Goal: Complete application form

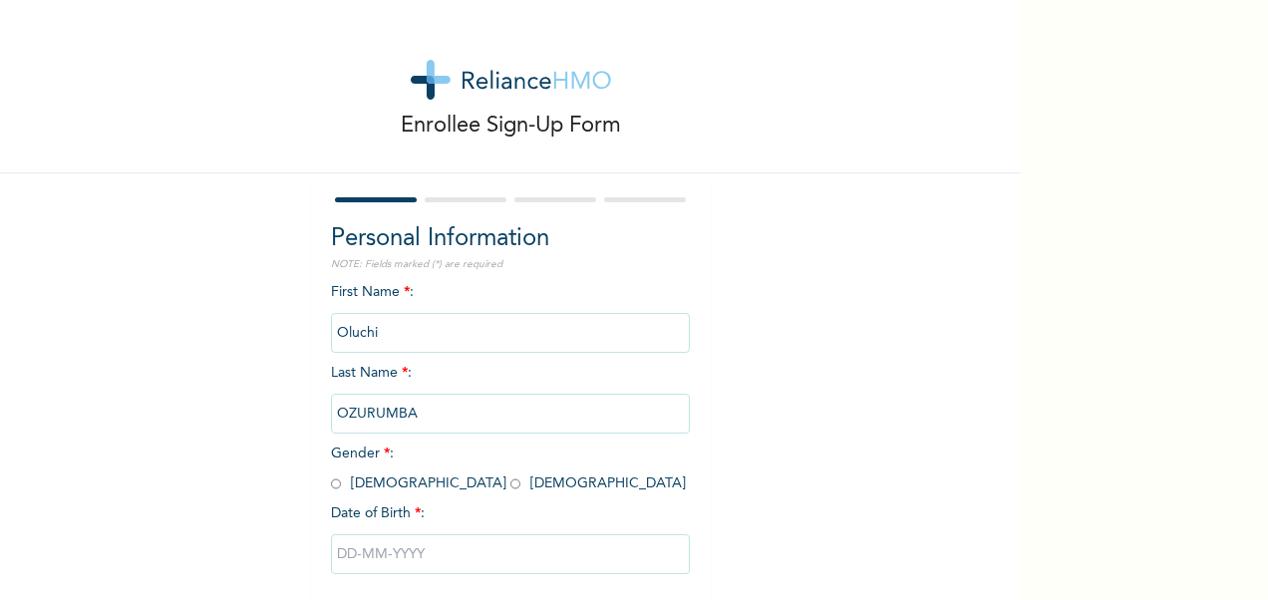
click at [510, 483] on input "radio" at bounding box center [515, 483] width 10 height 19
radio input "true"
click at [359, 565] on input "text" at bounding box center [510, 554] width 359 height 40
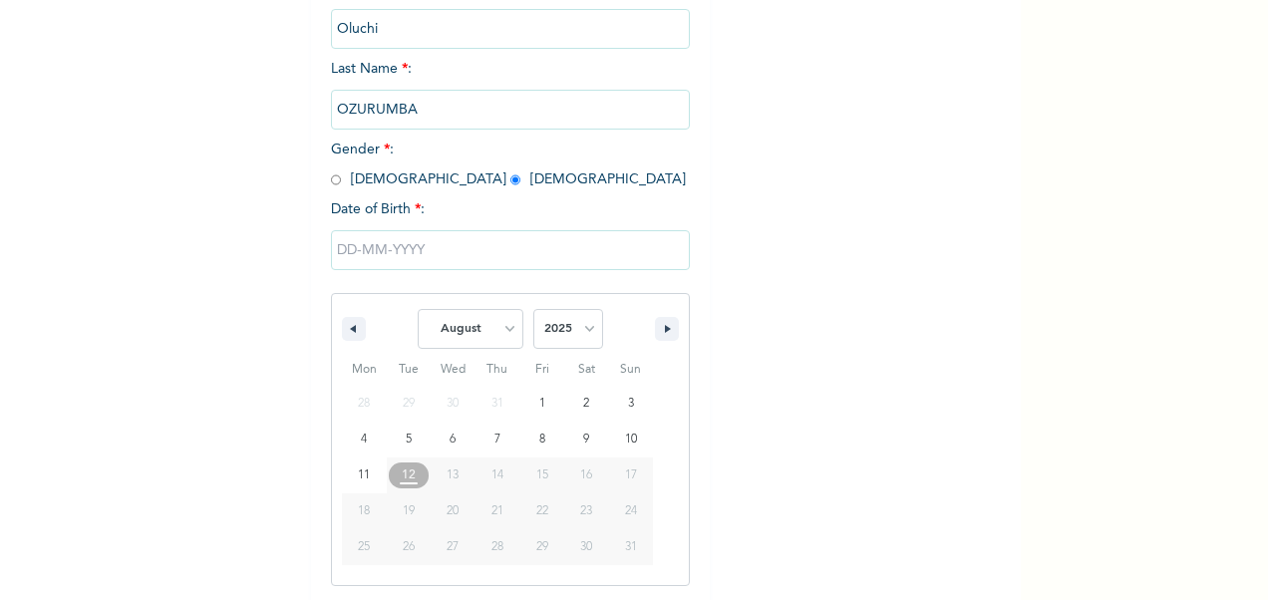
scroll to position [307, 0]
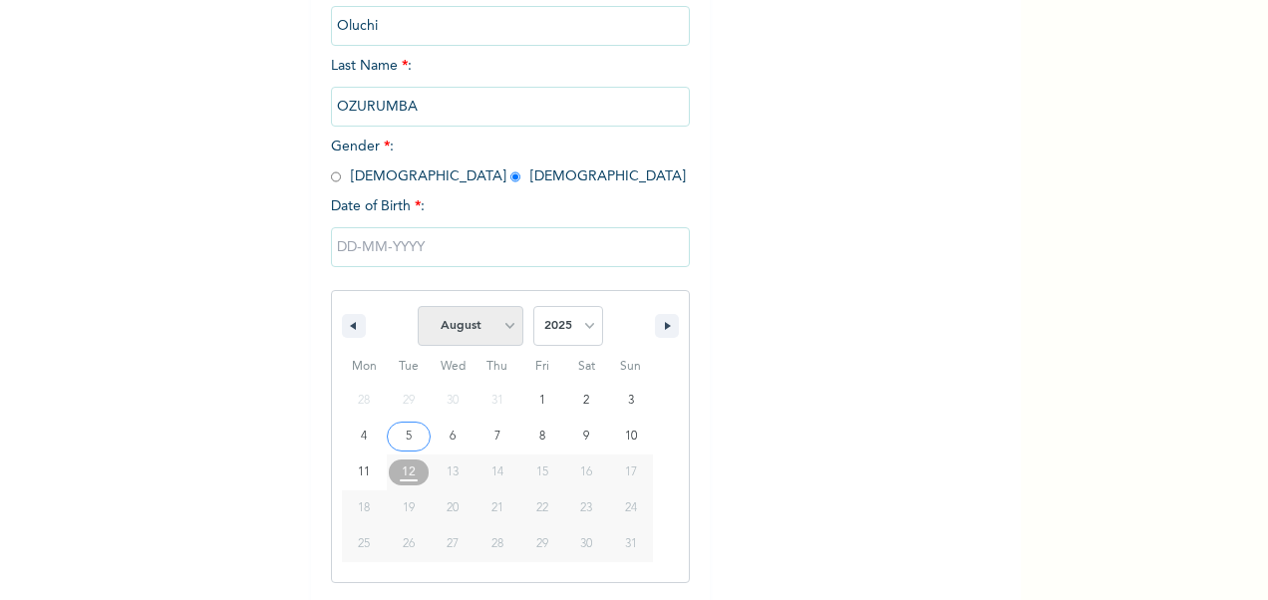
click at [505, 332] on select "January February March April May June July August September October November De…" at bounding box center [471, 326] width 106 height 40
select select "6"
click at [418, 308] on select "January February March April May June July August September October November De…" at bounding box center [471, 326] width 106 height 40
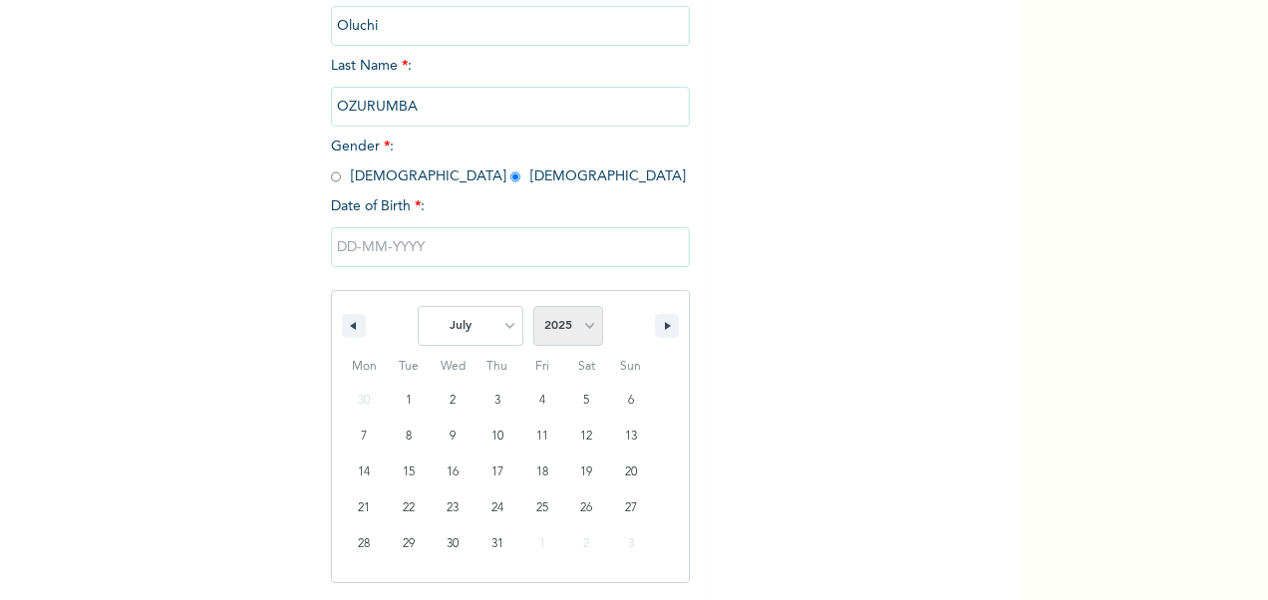
click at [580, 339] on select "2025 2024 2023 2022 2021 2020 2019 2018 2017 2016 2015 2014 2013 2012 2011 2010…" at bounding box center [568, 326] width 70 height 40
select select "1973"
click at [533, 308] on select "2025 2024 2023 2022 2021 2020 2019 2018 2017 2016 2015 2014 2013 2012 2011 2010…" at bounding box center [568, 326] width 70 height 40
type input "[DATE]"
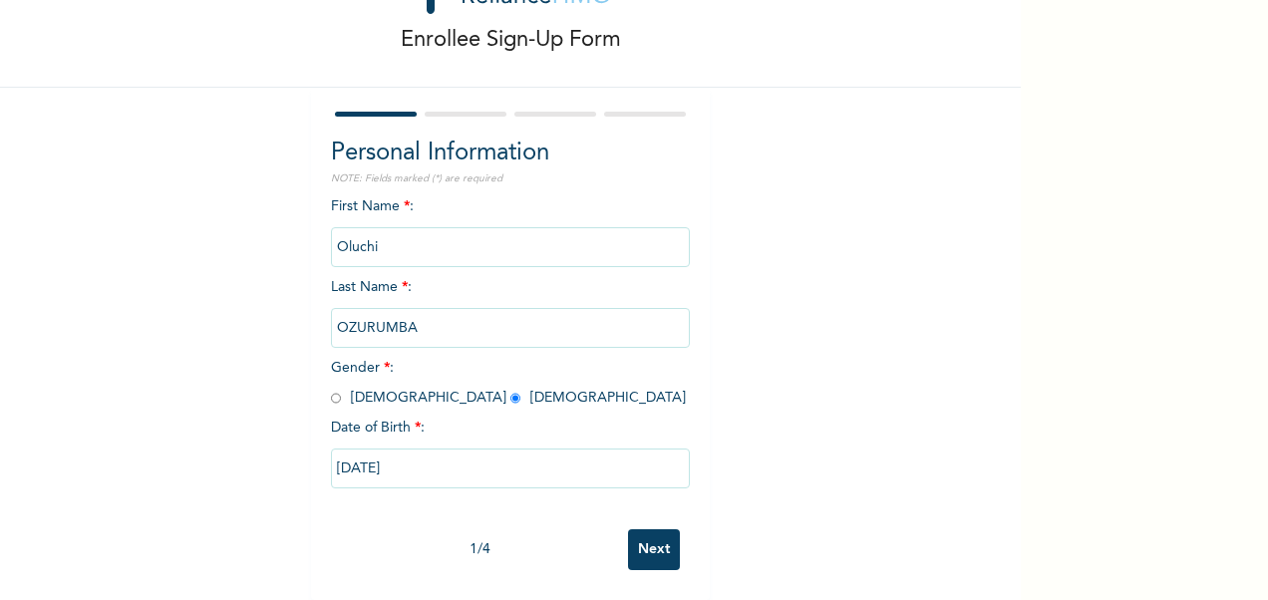
scroll to position [104, 0]
click at [652, 529] on input "Next" at bounding box center [654, 549] width 52 height 41
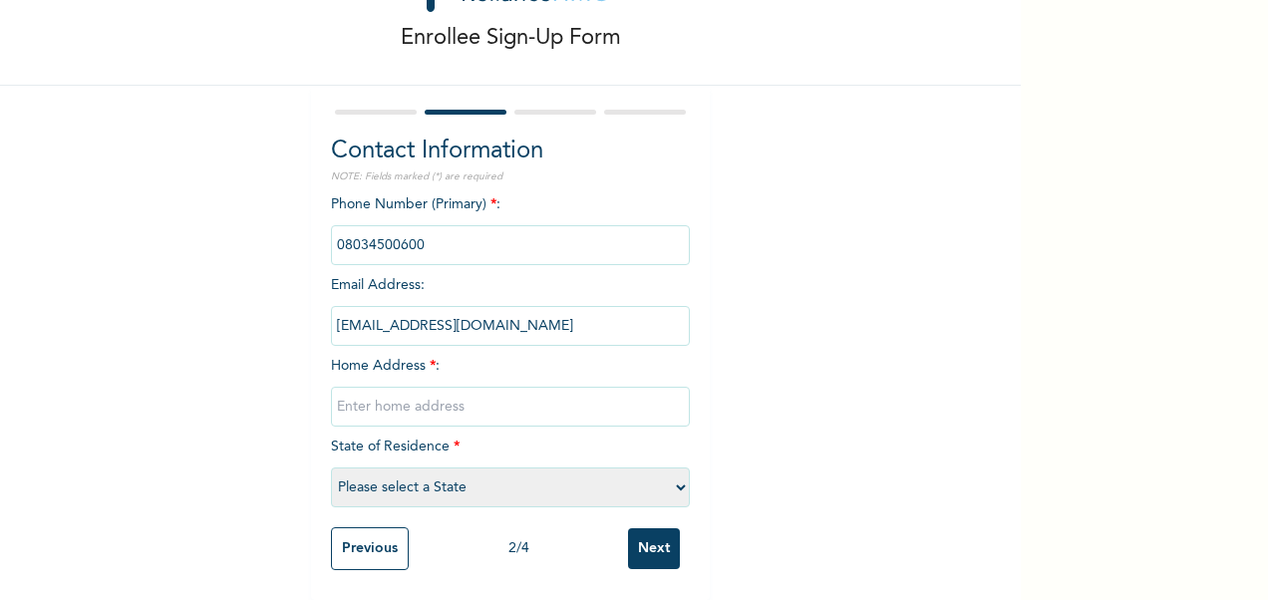
click at [390, 387] on input "text" at bounding box center [510, 407] width 359 height 40
type input "House 5 Close 2 Off Road [GEOGRAPHIC_DATA]"
select select "33"
click at [596, 387] on input "House 5 Close 2 Off Road [GEOGRAPHIC_DATA]" at bounding box center [510, 407] width 359 height 40
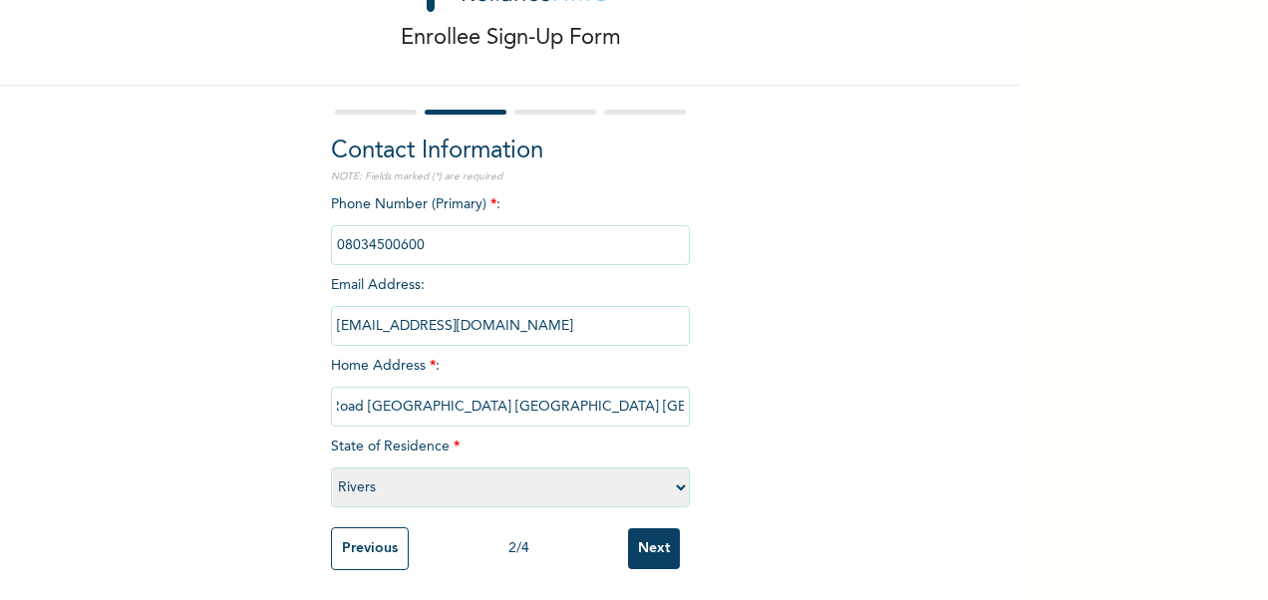
type input "House 5 Close 2 Off Road [GEOGRAPHIC_DATA] [GEOGRAPHIC_DATA] [GEOGRAPHIC_DATA]"
click at [653, 531] on input "Next" at bounding box center [654, 548] width 52 height 41
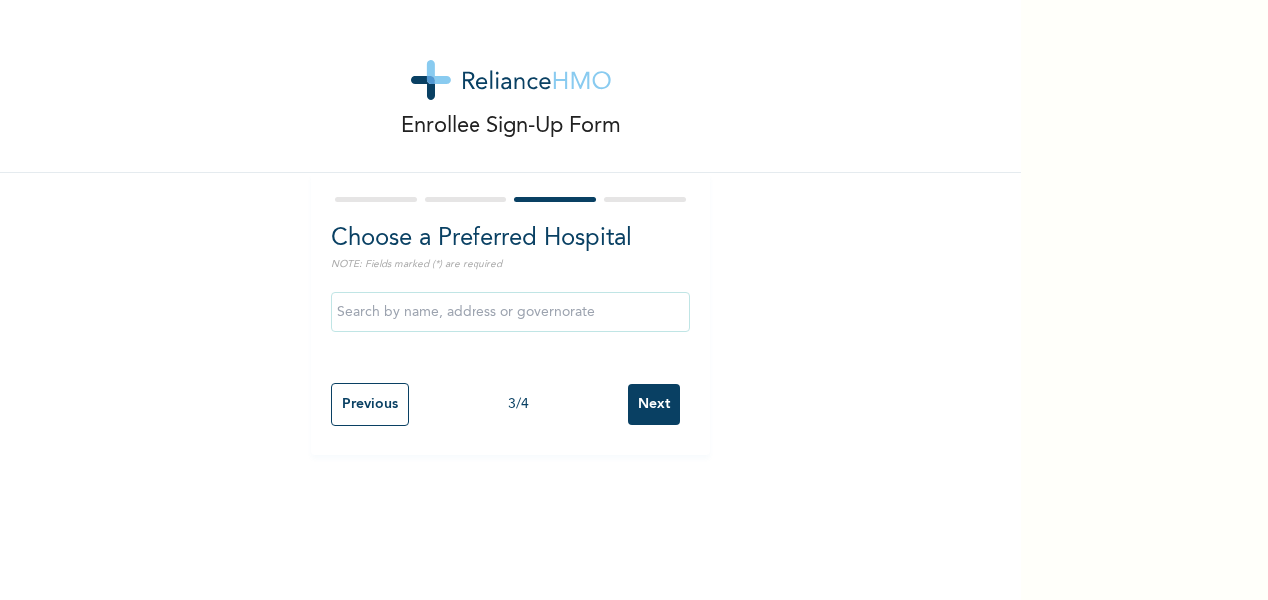
click at [425, 319] on input "text" at bounding box center [510, 312] width 359 height 40
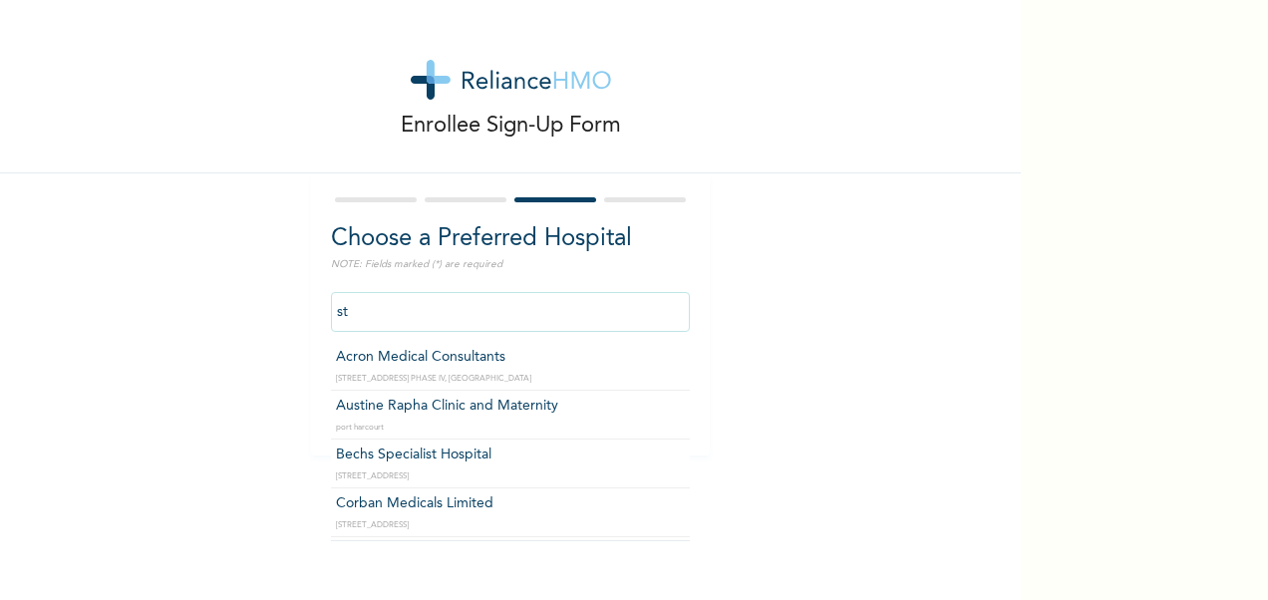
type input "s"
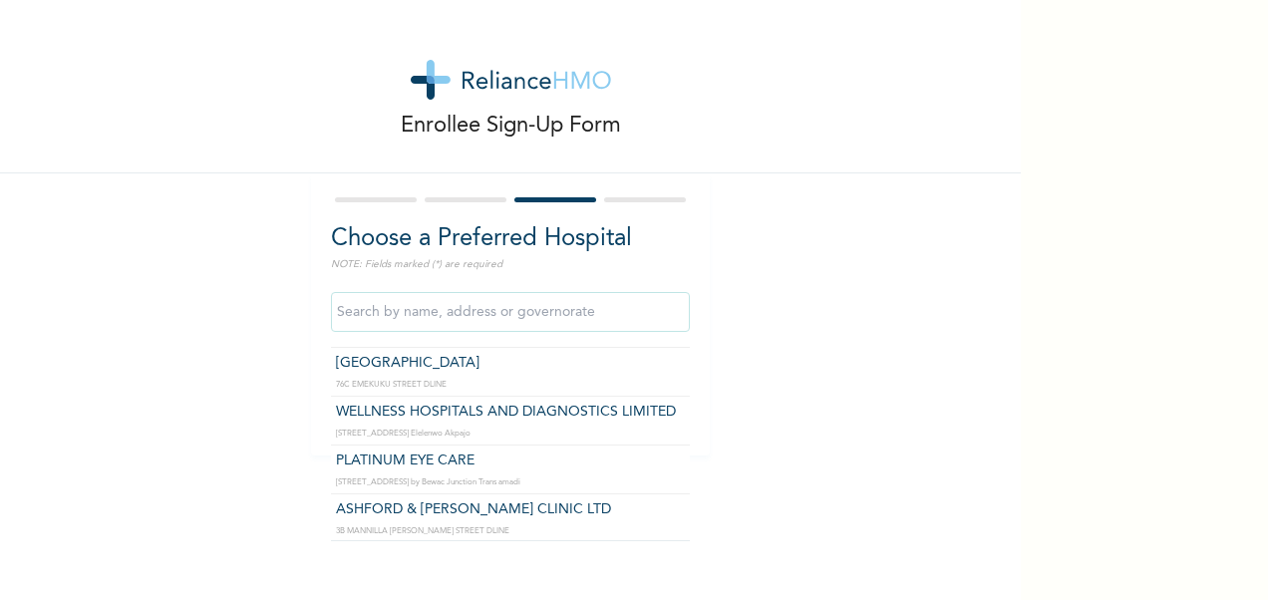
scroll to position [4078, 0]
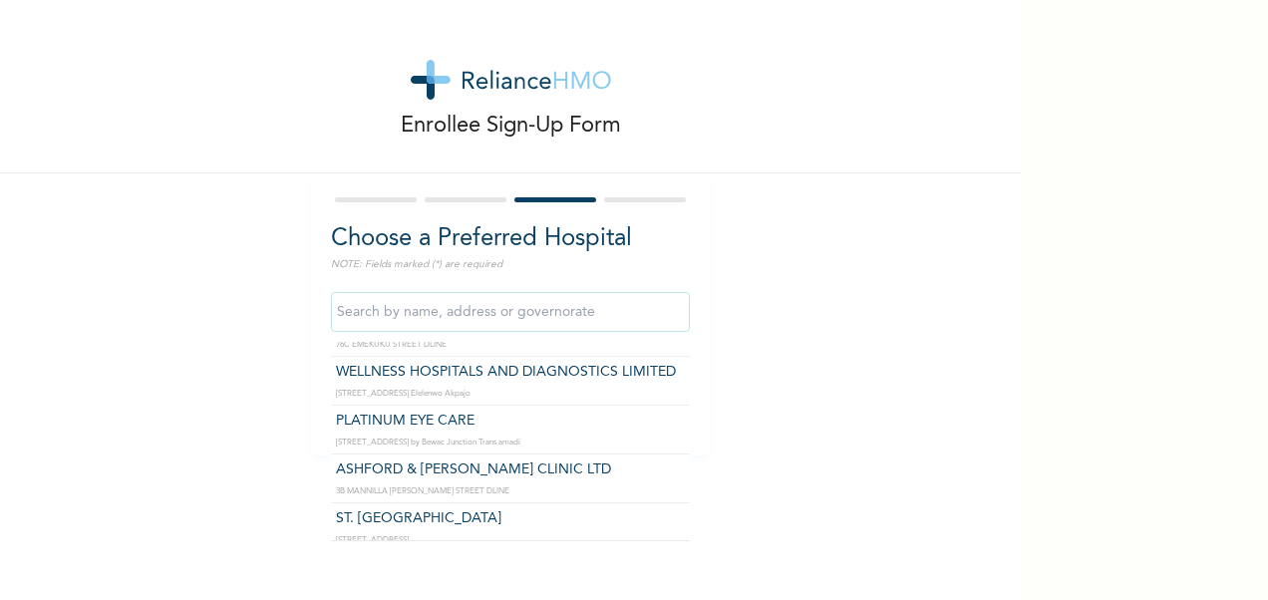
type input "ST. [GEOGRAPHIC_DATA]"
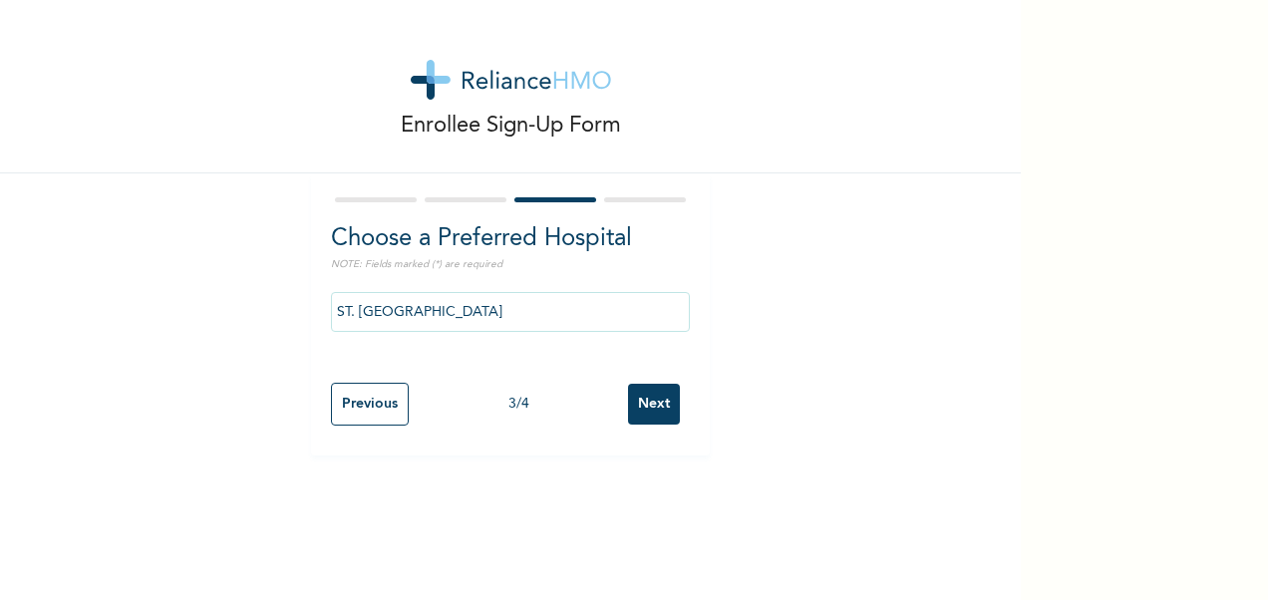
click at [641, 397] on input "Next" at bounding box center [654, 404] width 52 height 41
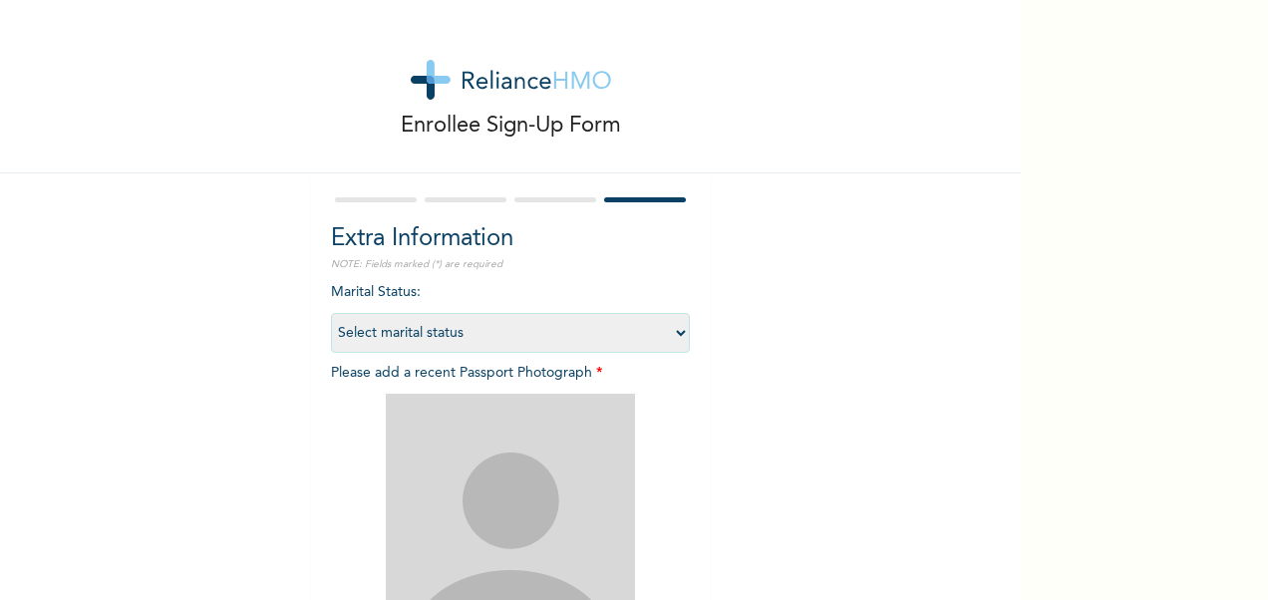
click at [674, 331] on select "Select marital status [DEMOGRAPHIC_DATA] Married [DEMOGRAPHIC_DATA] Widow/[DEMO…" at bounding box center [510, 333] width 359 height 40
select select "2"
click at [331, 313] on select "Select marital status [DEMOGRAPHIC_DATA] Married [DEMOGRAPHIC_DATA] Widow/[DEMO…" at bounding box center [510, 333] width 359 height 40
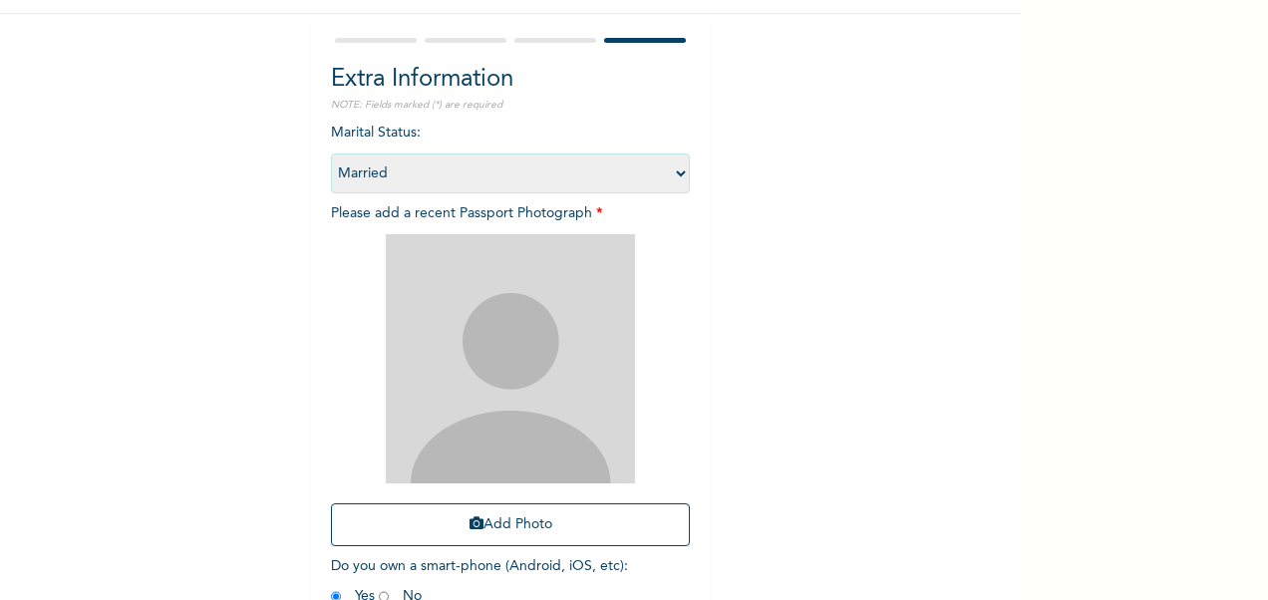
scroll to position [199, 0]
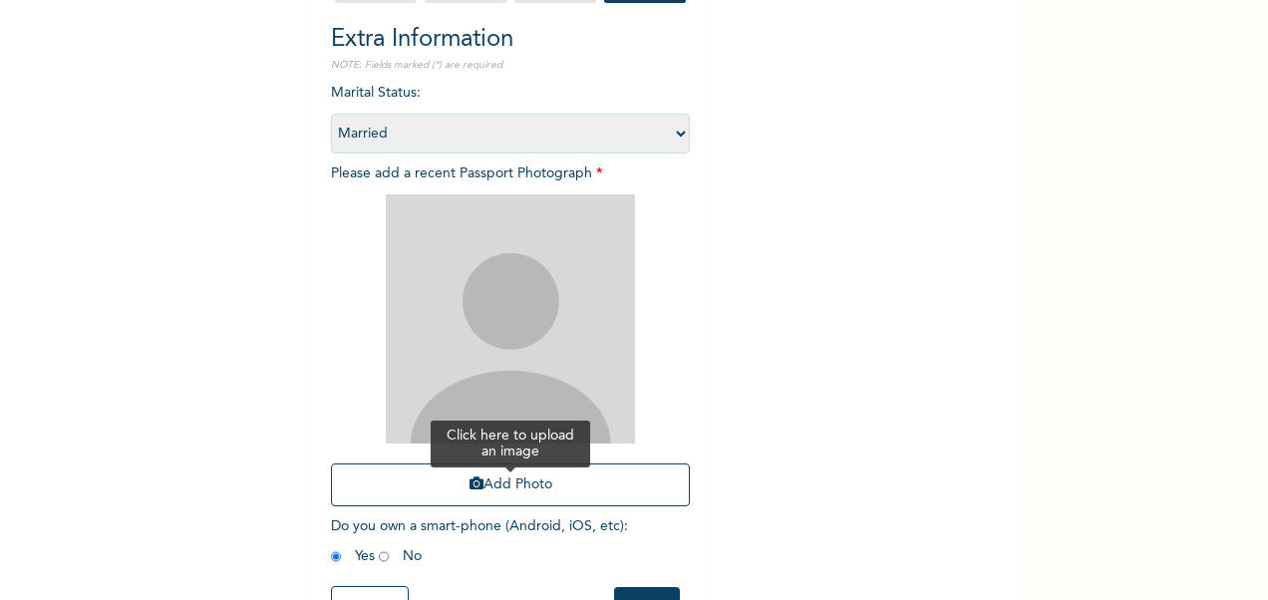
click at [518, 478] on button "Add Photo" at bounding box center [510, 484] width 359 height 43
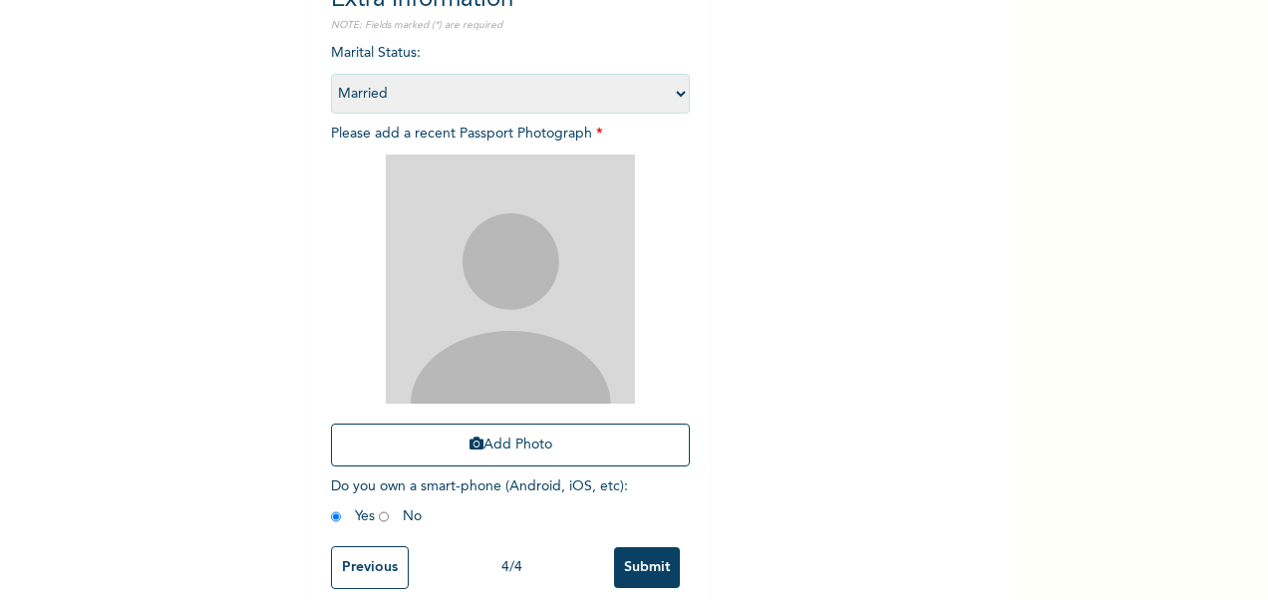
scroll to position [275, 0]
